Goal: Information Seeking & Learning: Find specific fact

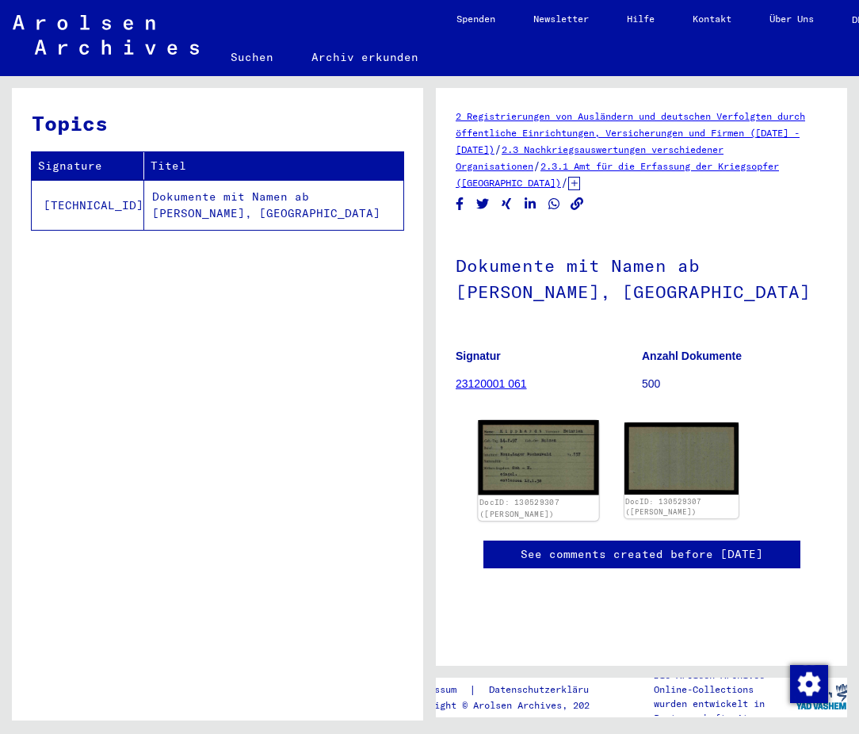
click at [523, 441] on img at bounding box center [538, 457] width 120 height 75
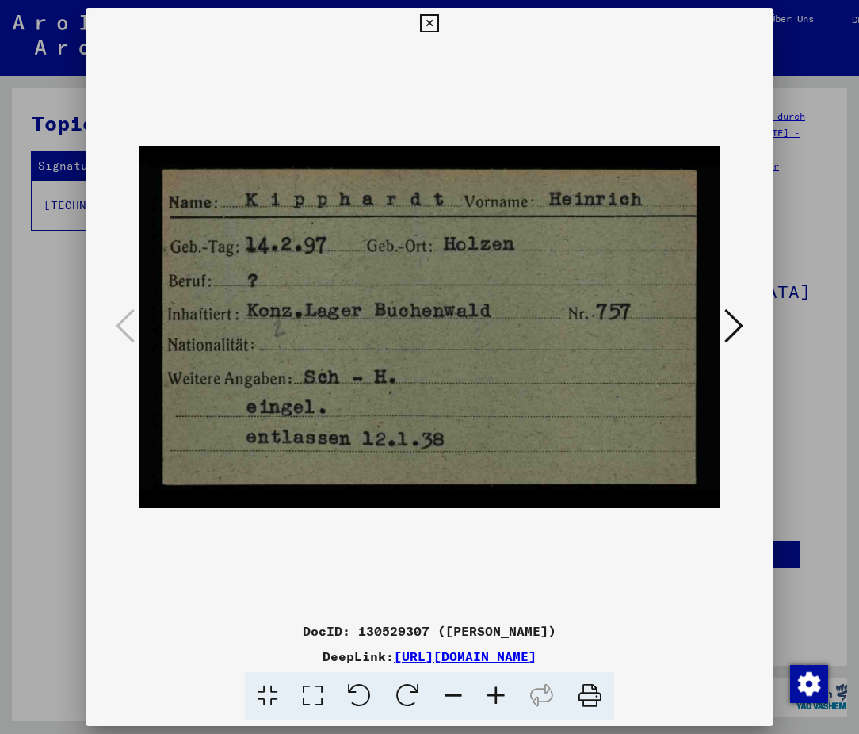
click at [433, 17] on icon at bounding box center [429, 23] width 18 height 19
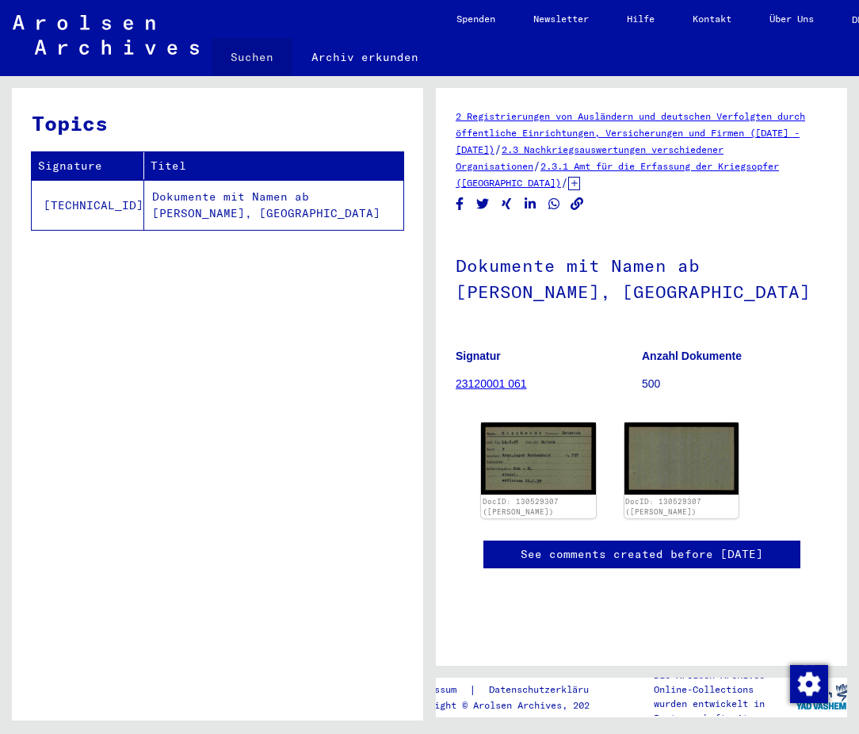
click at [260, 57] on link "Suchen" at bounding box center [252, 57] width 81 height 38
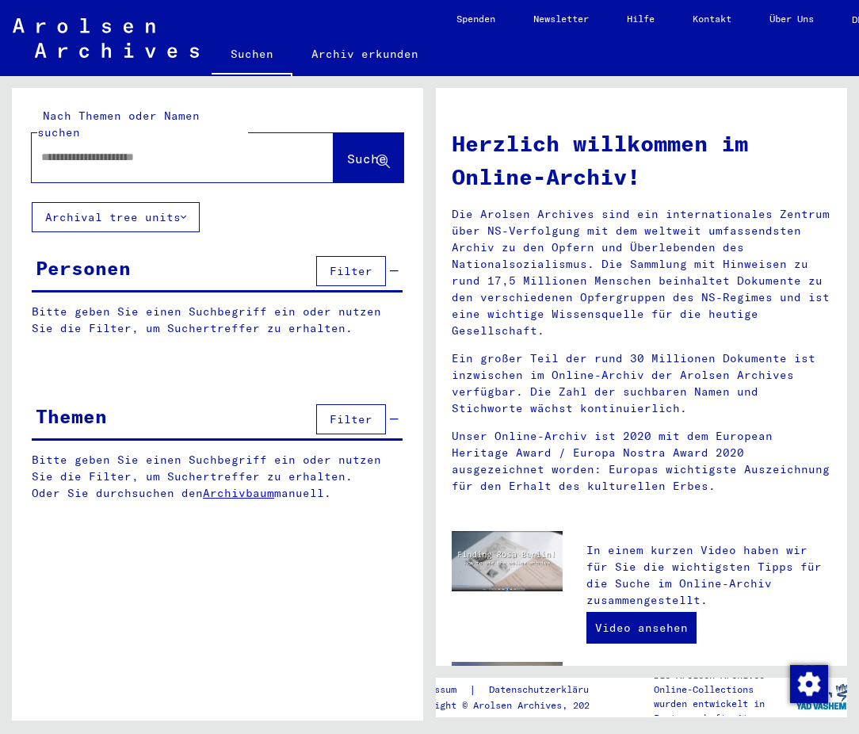
click at [125, 149] on input "text" at bounding box center [163, 157] width 245 height 17
type input "**********"
click at [347, 151] on span "Suche" at bounding box center [367, 159] width 40 height 16
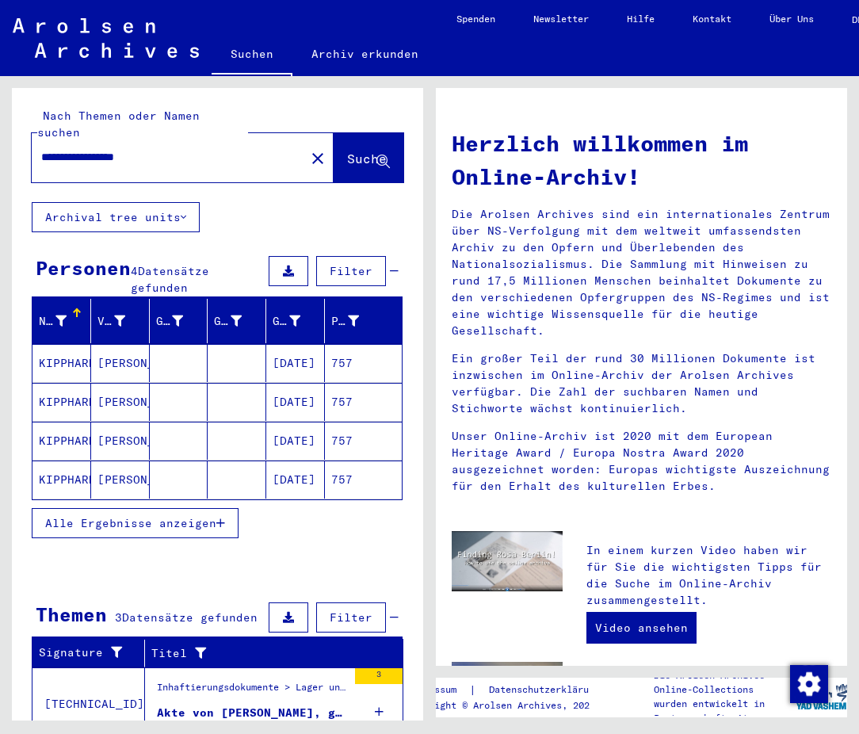
click at [209, 516] on span "Alle Ergebnisse anzeigen" at bounding box center [130, 523] width 171 height 14
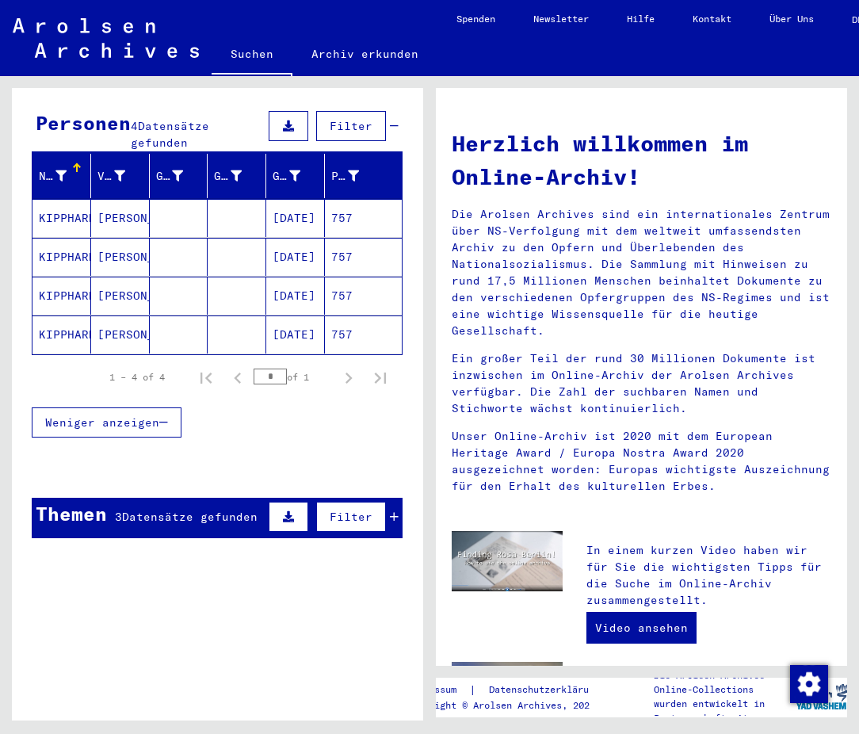
scroll to position [140, 0]
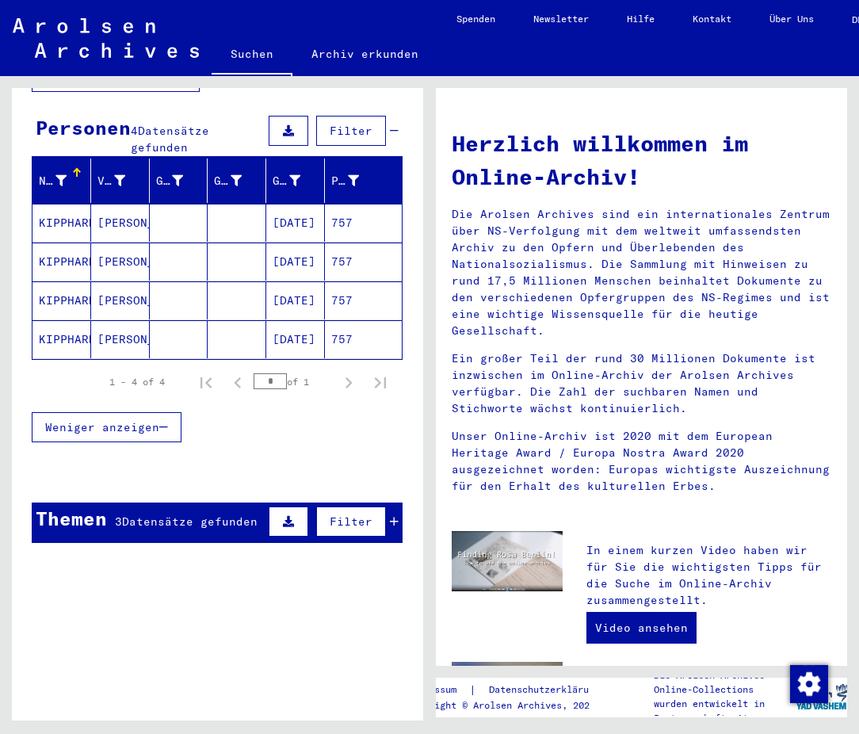
click at [69, 204] on mat-cell "KIPPHARDT" at bounding box center [61, 223] width 59 height 38
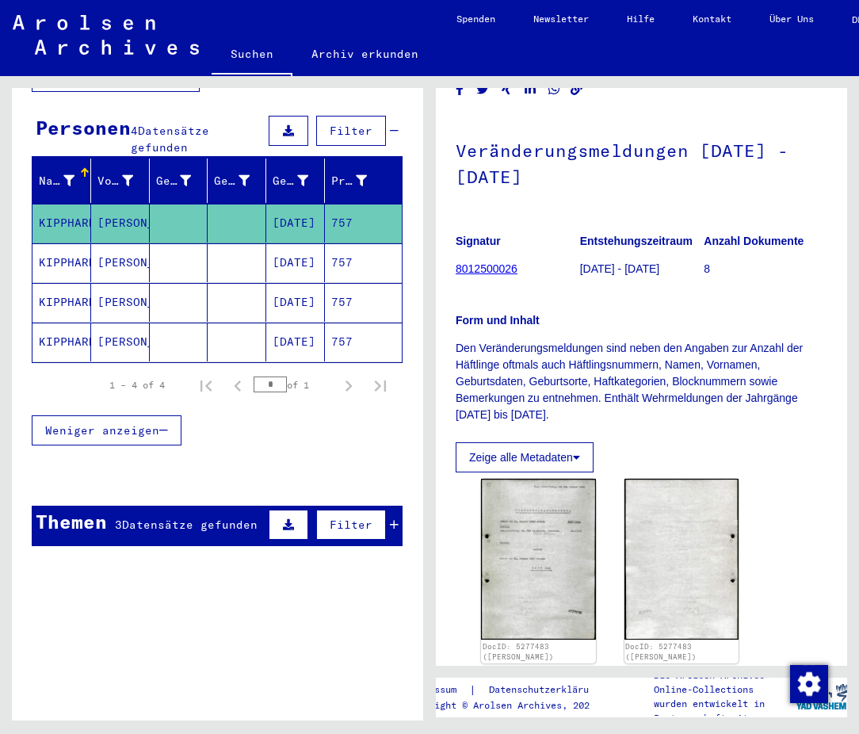
scroll to position [86, 0]
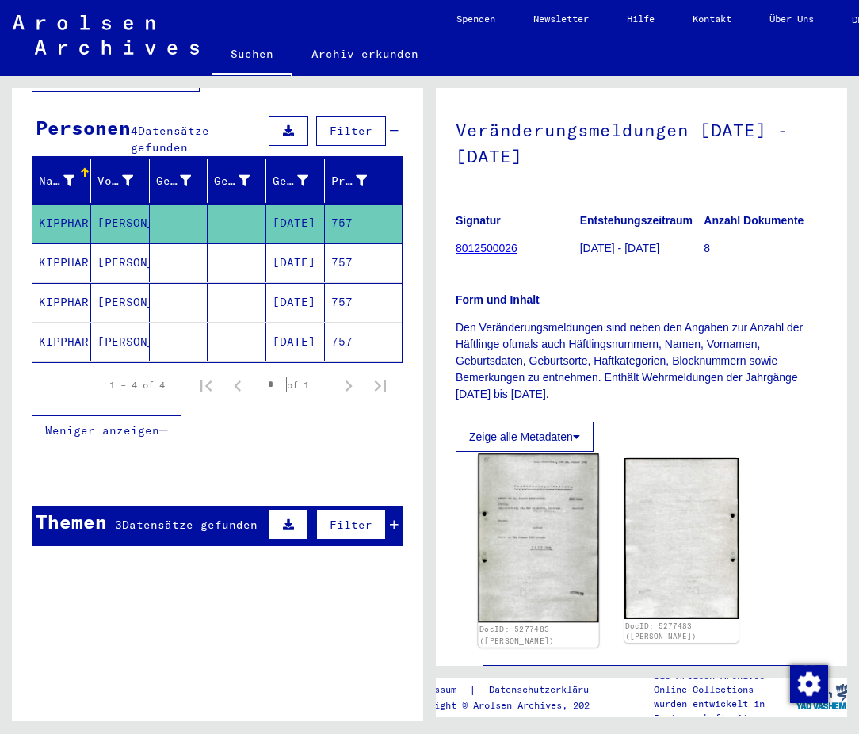
click at [554, 519] on img at bounding box center [538, 537] width 120 height 169
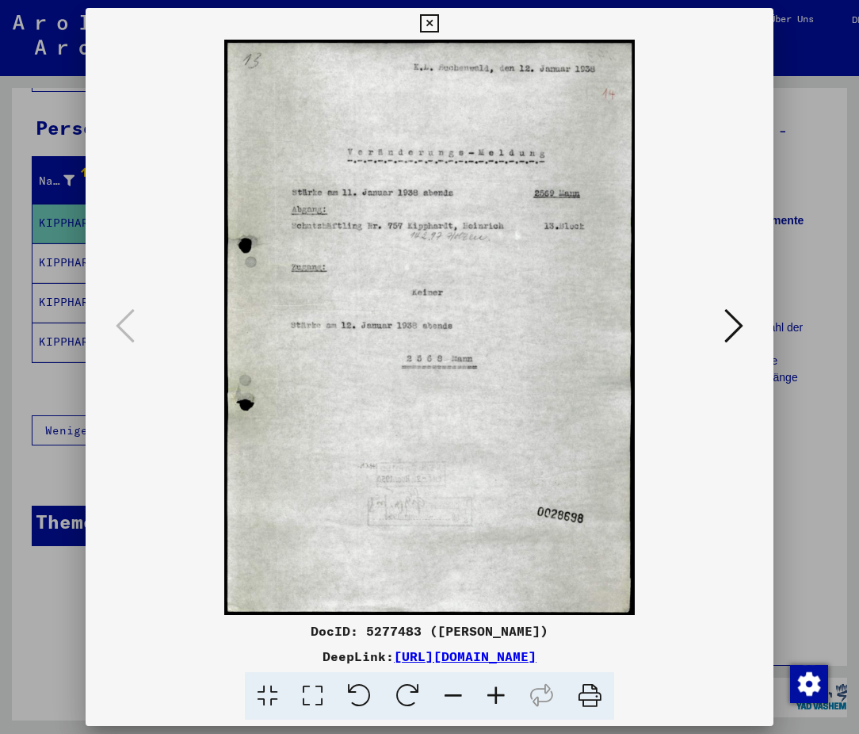
click at [431, 22] on icon at bounding box center [429, 23] width 18 height 19
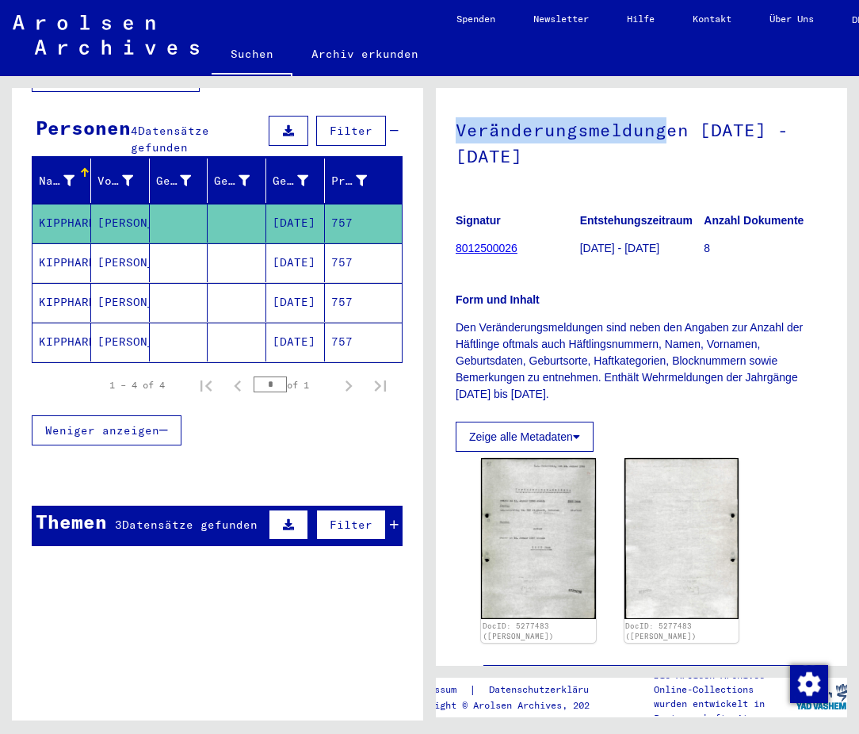
drag, startPoint x: 467, startPoint y: 129, endPoint x: 663, endPoint y: 129, distance: 196.6
click at [663, 129] on h1 "Veränderungsmeldungen [DATE] - [DATE]" at bounding box center [642, 142] width 372 height 96
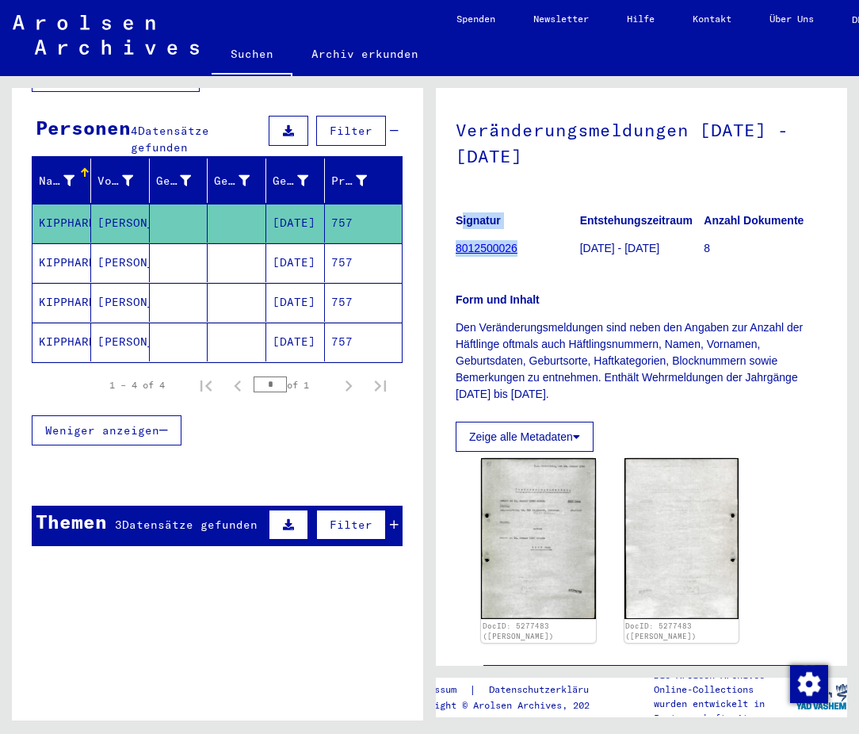
drag, startPoint x: 453, startPoint y: 246, endPoint x: 529, endPoint y: 253, distance: 76.3
click at [529, 253] on yv-its-full-details "1 Inhaftierungsdokumente / 1.1 Lager und Ghettos / 1.1.5 Konzentrationslager [G…" at bounding box center [641, 373] width 411 height 703
copy figure "Signatur 8012500026"
drag, startPoint x: 479, startPoint y: 628, endPoint x: 541, endPoint y: 628, distance: 62.6
click at [541, 628] on link "DocID: 5277483 ([PERSON_NAME])" at bounding box center [516, 635] width 75 height 21
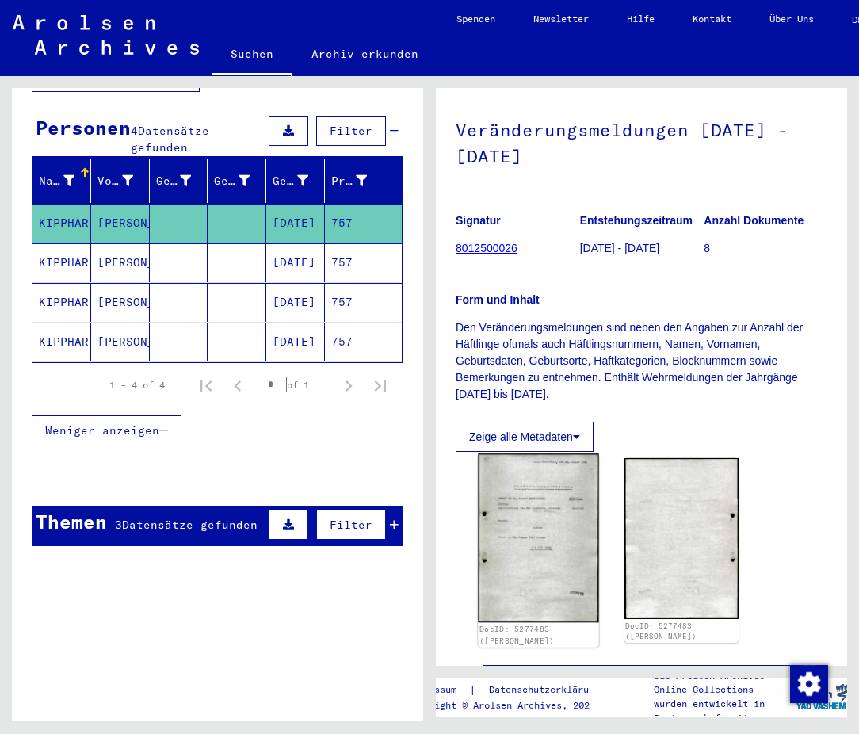
click at [539, 643] on div "DocID: 5277483 ([PERSON_NAME])" at bounding box center [537, 635] width 117 height 22
